Goal: Information Seeking & Learning: Learn about a topic

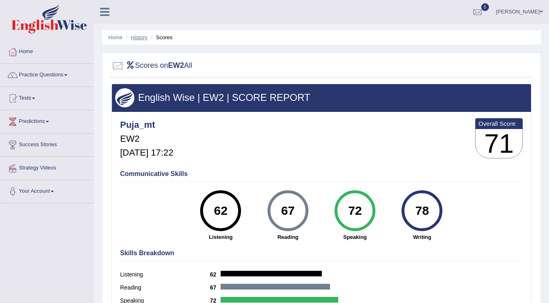
click at [137, 37] on link "History" at bounding box center [139, 37] width 16 height 6
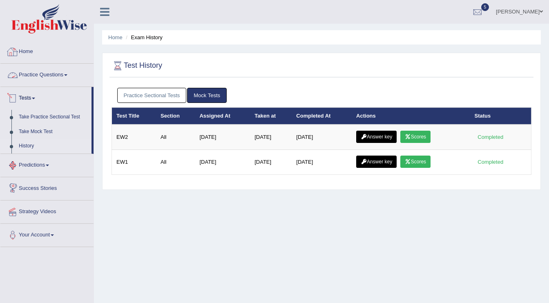
click at [28, 50] on link "Home" at bounding box center [46, 50] width 93 height 20
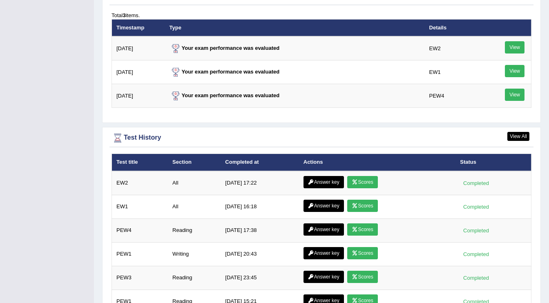
scroll to position [1058, 0]
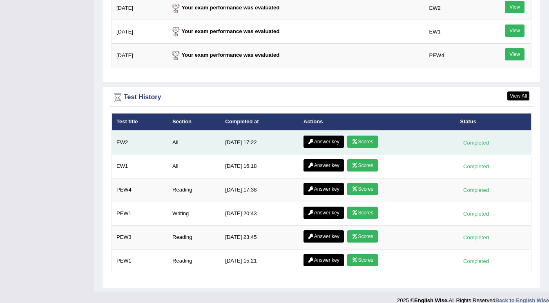
click at [327, 136] on link "Answer key" at bounding box center [323, 142] width 40 height 12
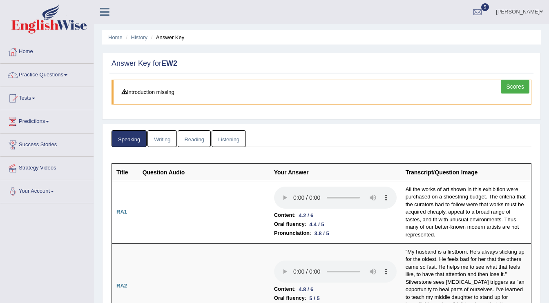
click at [163, 140] on link "Writing" at bounding box center [161, 138] width 29 height 17
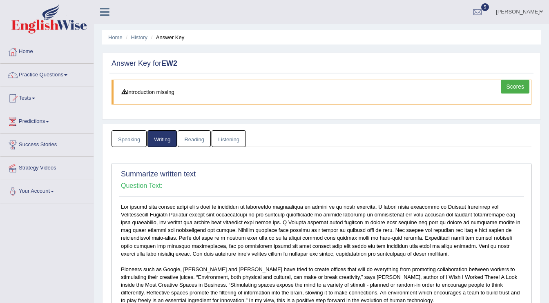
click at [193, 138] on link "Reading" at bounding box center [194, 138] width 33 height 17
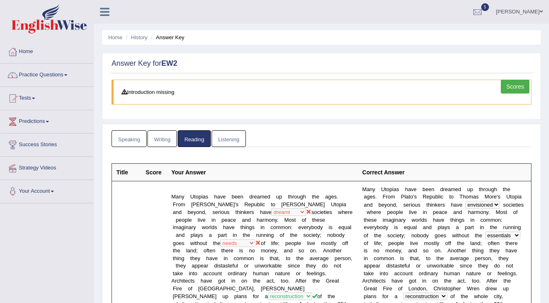
click at [227, 135] on link "Listening" at bounding box center [228, 138] width 34 height 17
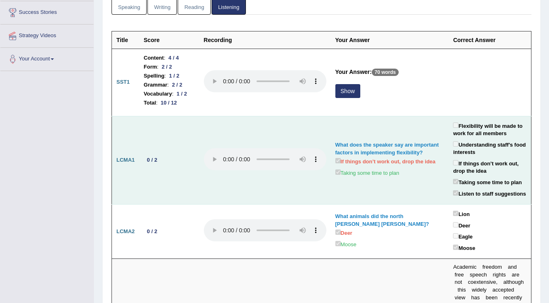
scroll to position [136, 0]
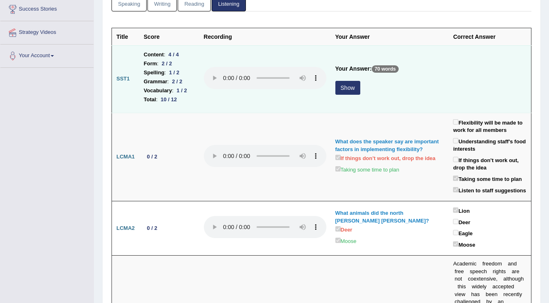
click at [356, 96] on td "Your Answer: 70 words Show" at bounding box center [390, 78] width 118 height 67
click at [360, 87] on button "Show" at bounding box center [347, 88] width 25 height 14
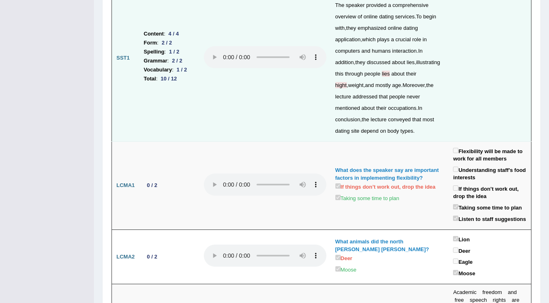
scroll to position [0, 0]
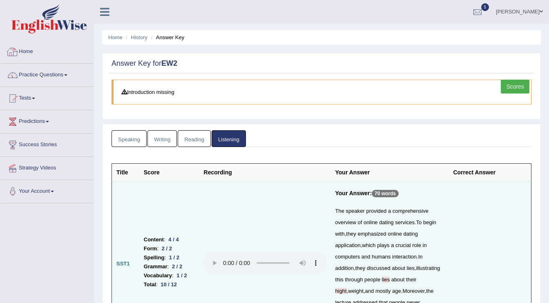
click at [30, 51] on link "Home" at bounding box center [46, 50] width 93 height 20
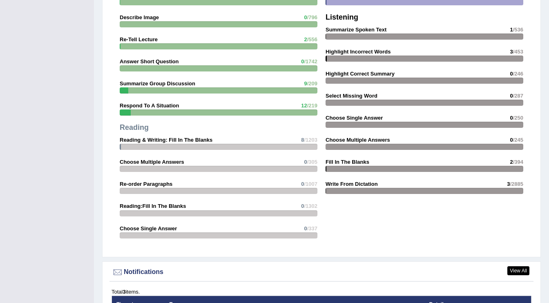
scroll to position [1058, 0]
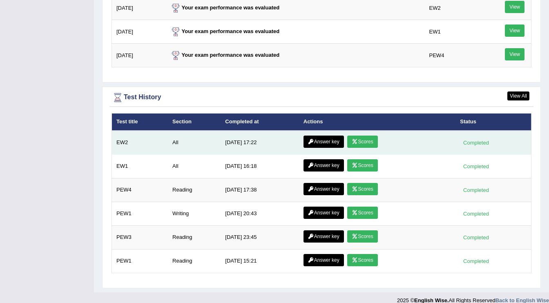
click at [325, 136] on link "Answer key" at bounding box center [323, 142] width 40 height 12
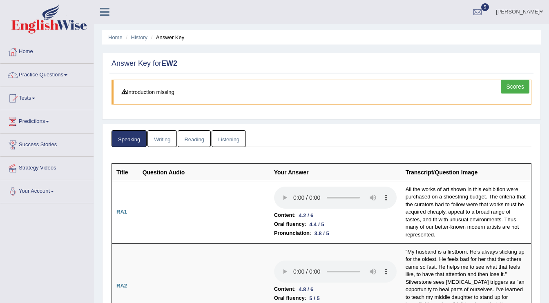
click at [156, 137] on link "Writing" at bounding box center [161, 138] width 29 height 17
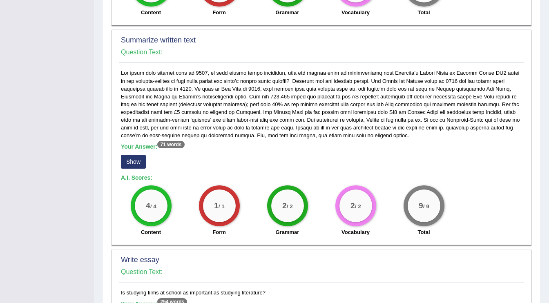
scroll to position [572, 0]
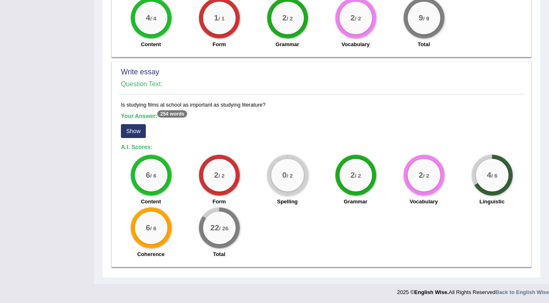
click at [133, 135] on button "Show" at bounding box center [133, 131] width 25 height 14
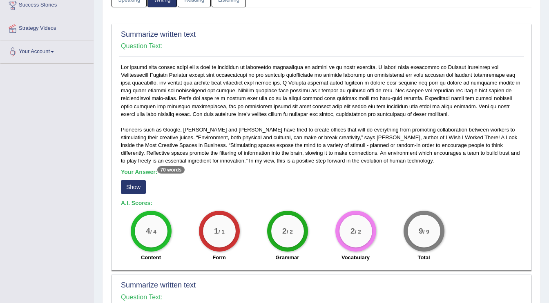
scroll to position [0, 0]
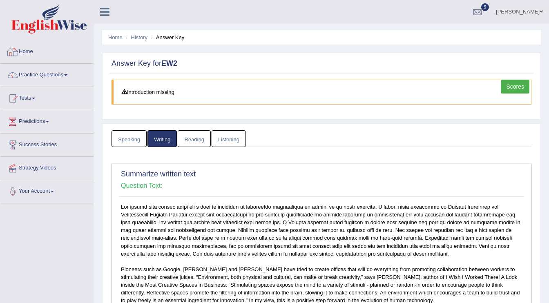
click at [25, 51] on link "Home" at bounding box center [46, 50] width 93 height 20
